Goal: Information Seeking & Learning: Learn about a topic

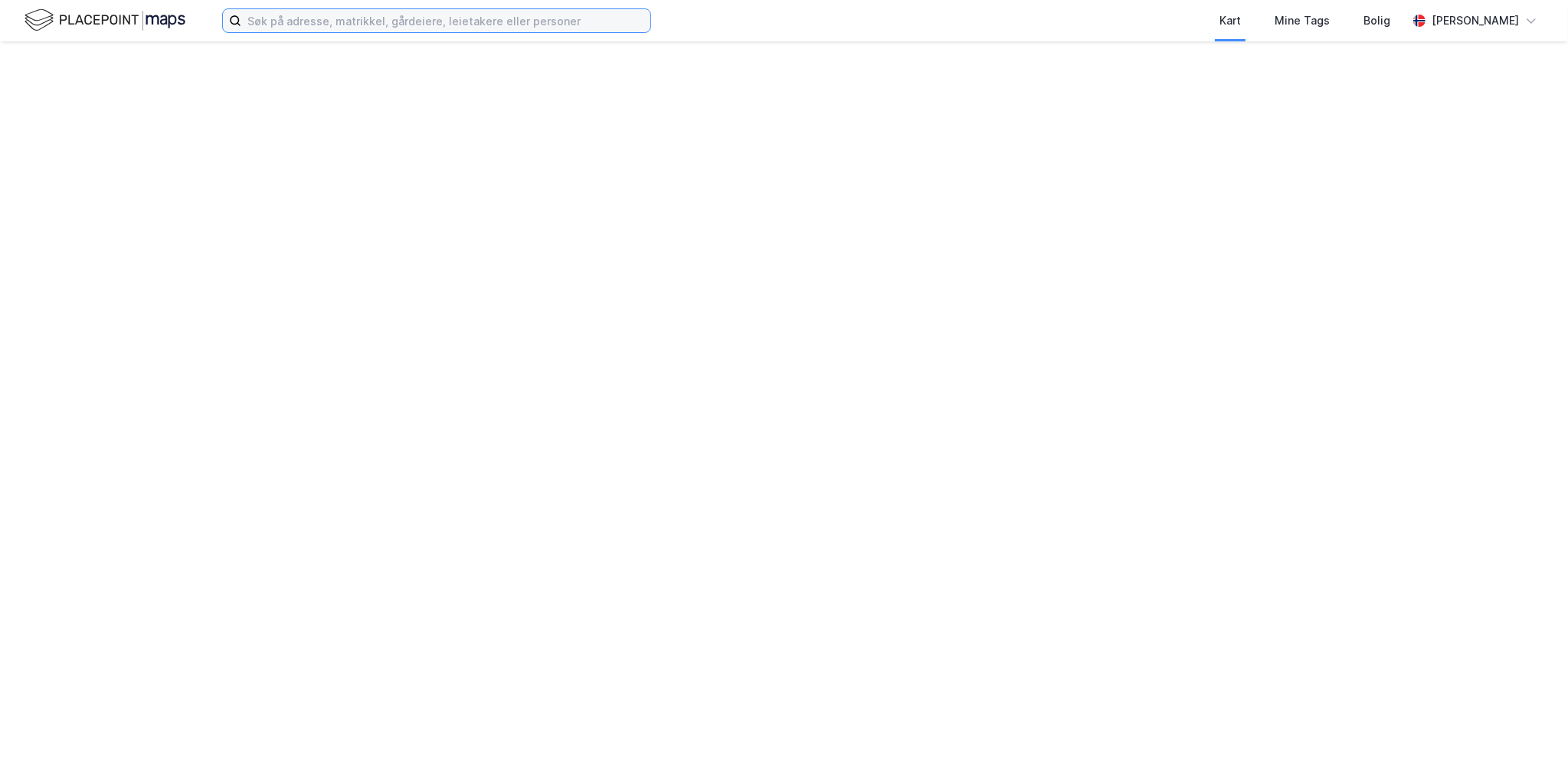
click at [329, 30] on input at bounding box center [446, 21] width 409 height 23
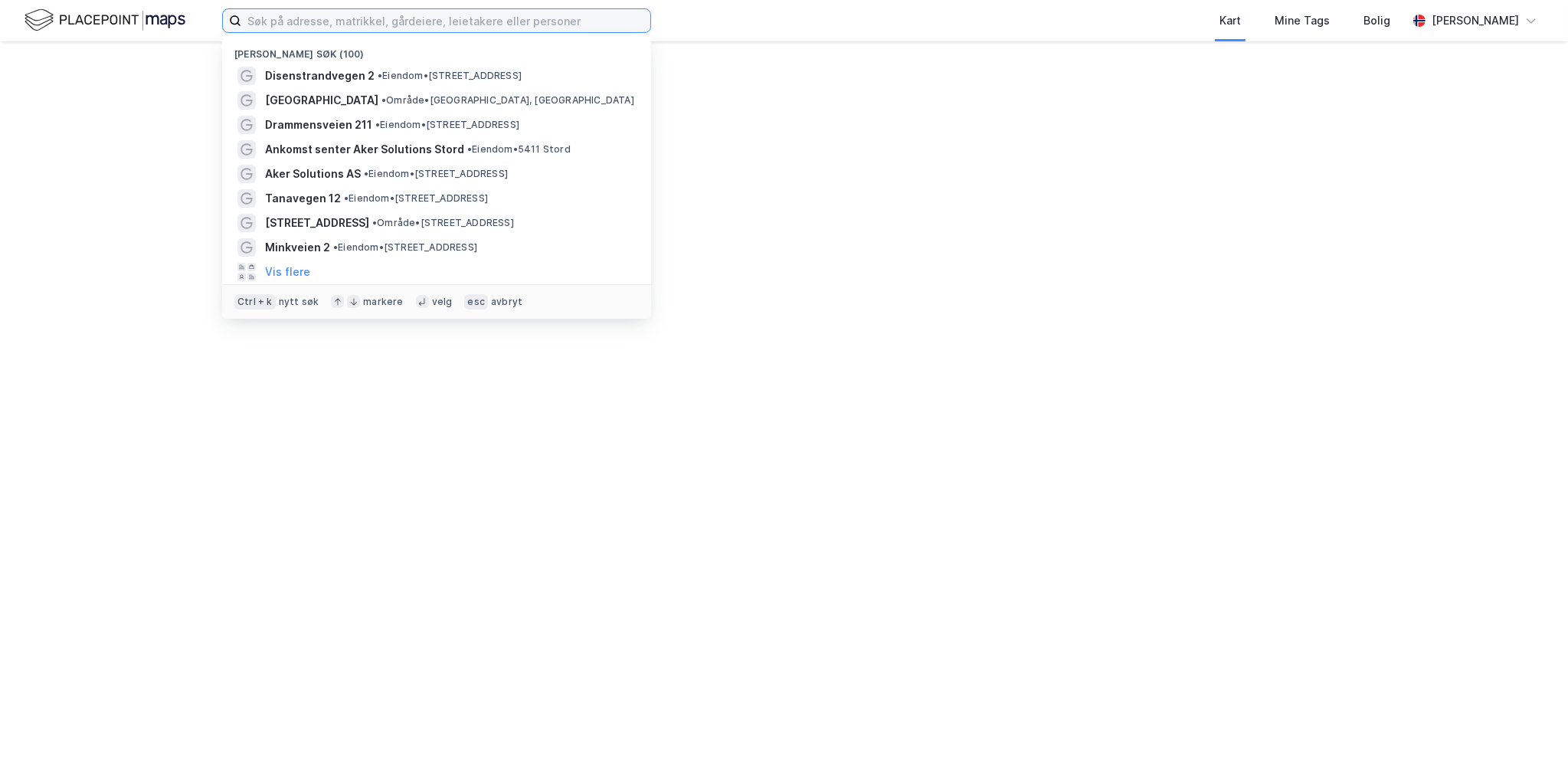
paste input "Disenstrandvegen 2"
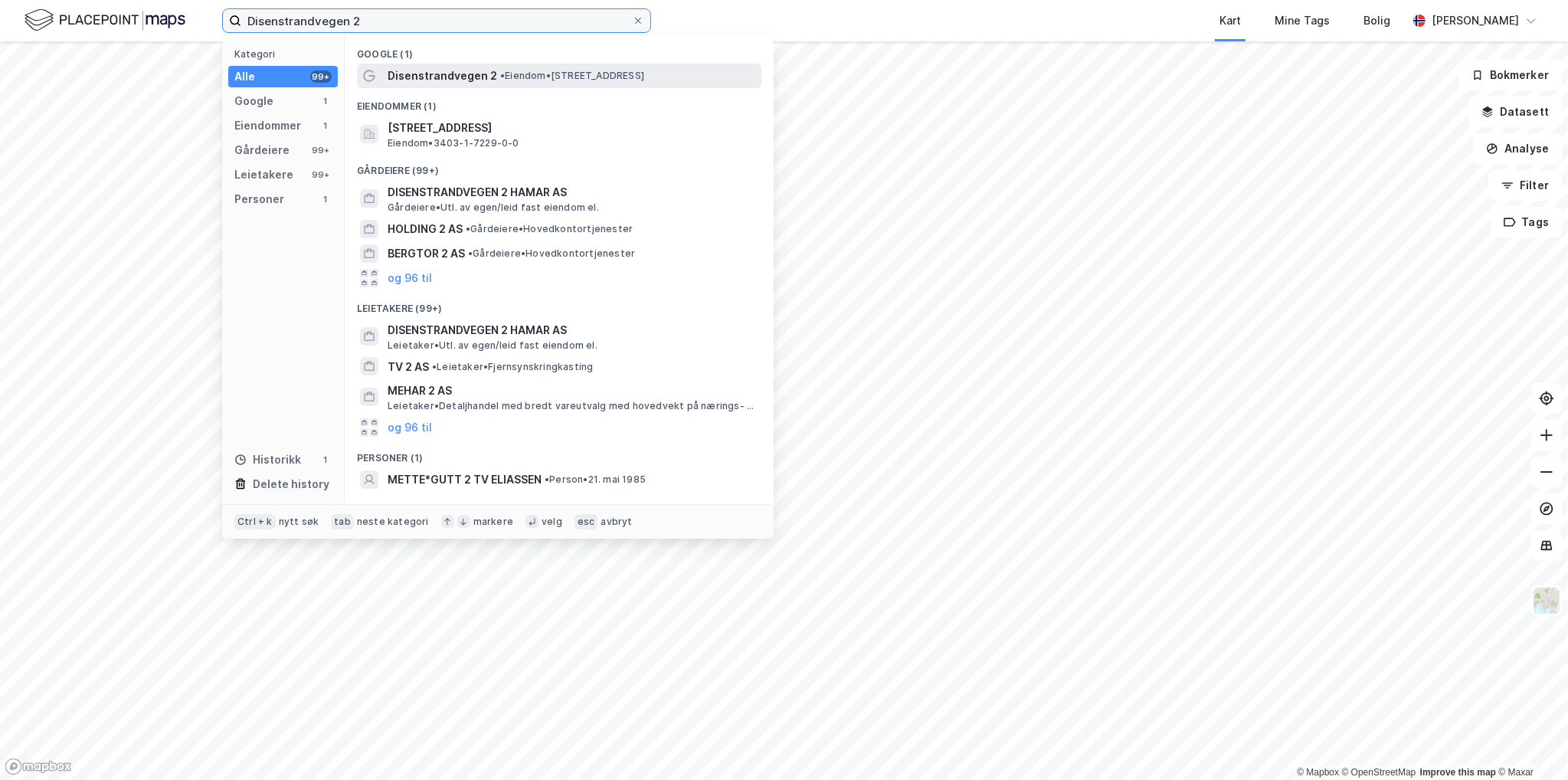
type input "Disenstrandvegen 2"
click at [568, 68] on div "Disenstrandvegen 2 • Eiendom • [STREET_ADDRESS]" at bounding box center [572, 75] width 371 height 18
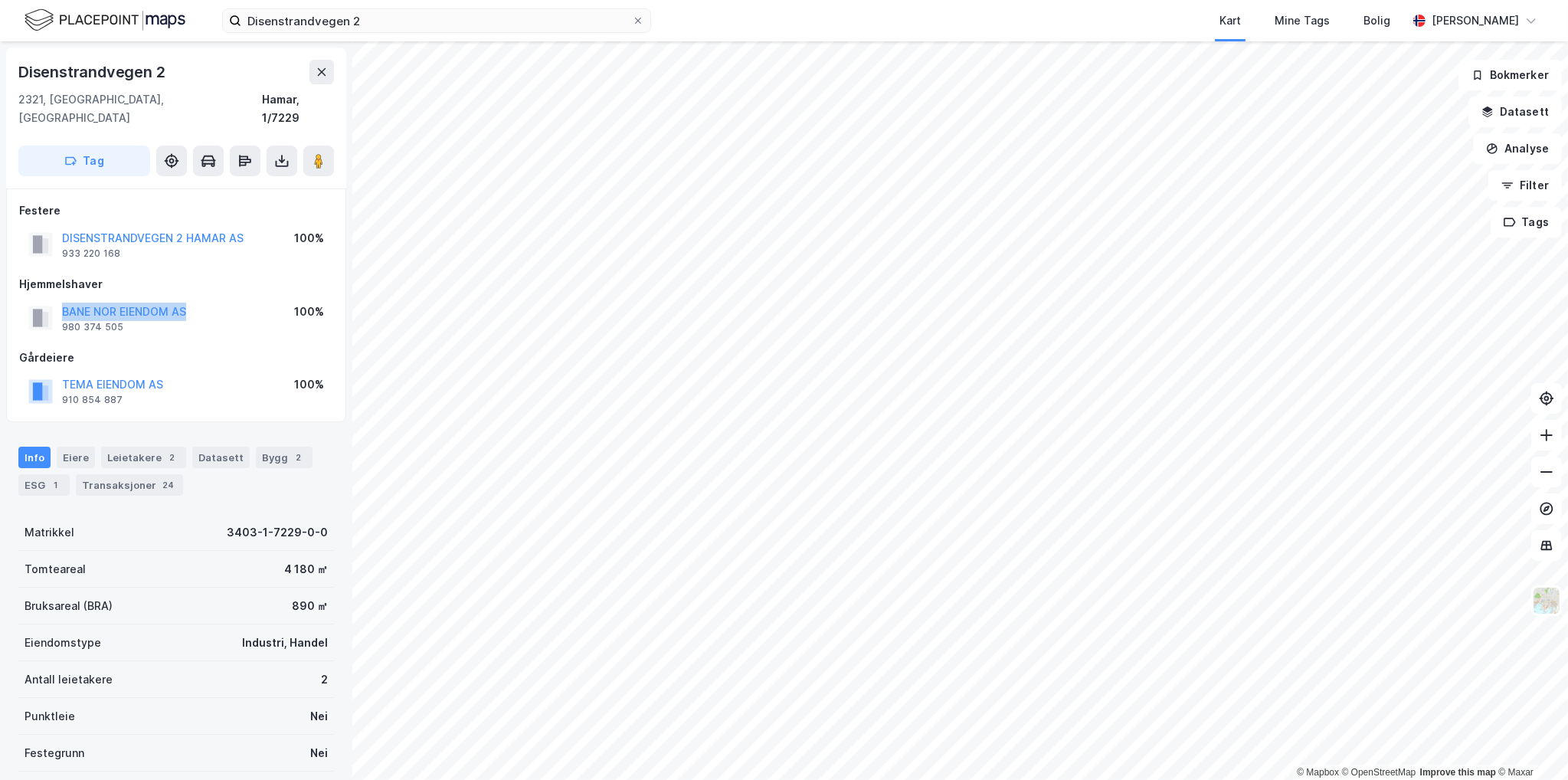
drag, startPoint x: 190, startPoint y: 292, endPoint x: 65, endPoint y: 299, distance: 125.2
click at [65, 299] on div "BANE NOR EIENDOM AS 980 374 505 100%" at bounding box center [176, 318] width 314 height 37
copy button "BANE NOR EIENDOM AS"
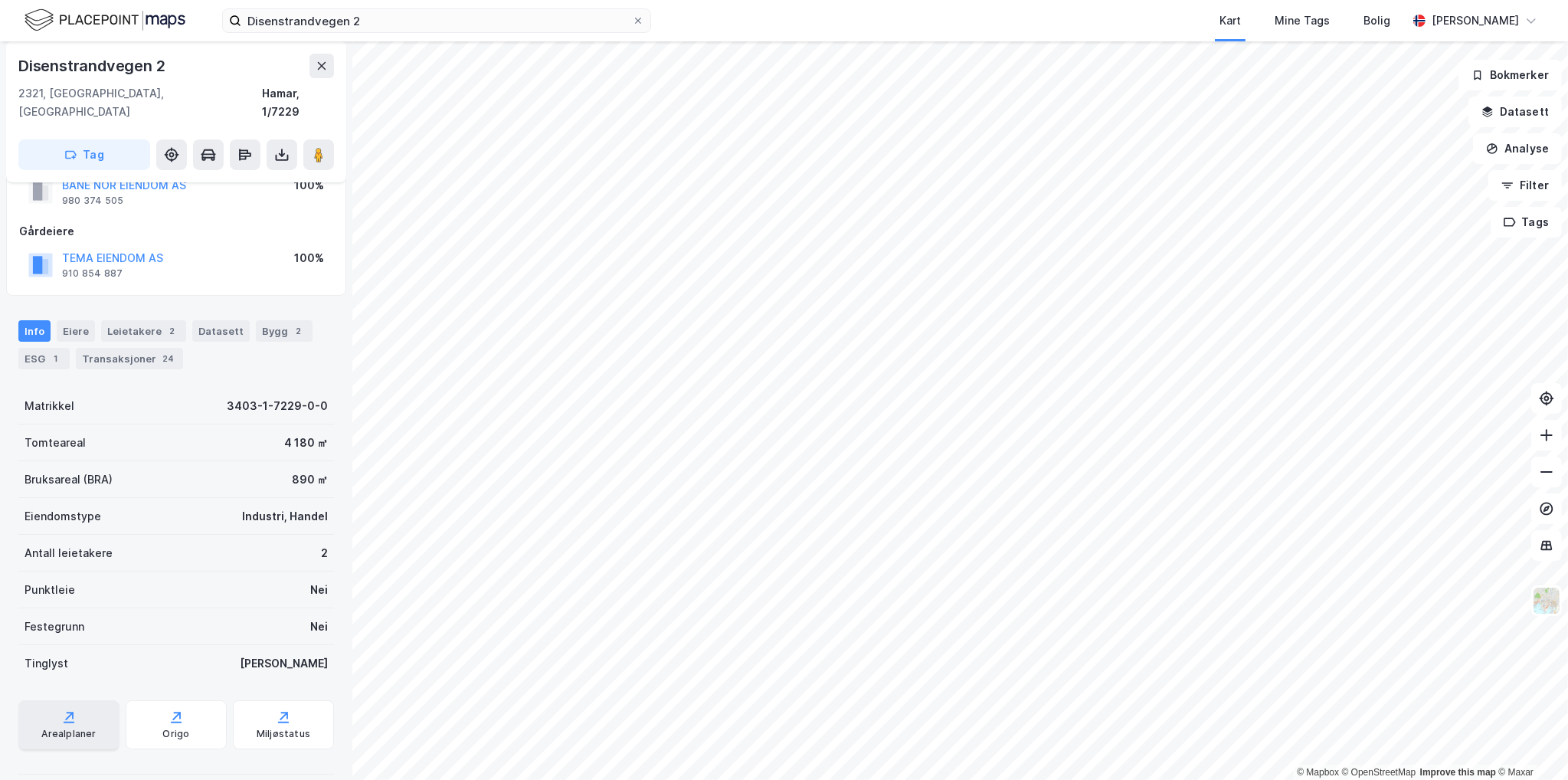
click at [46, 708] on div "Arealplaner" at bounding box center [69, 725] width 101 height 49
